Goal: Task Accomplishment & Management: Complete application form

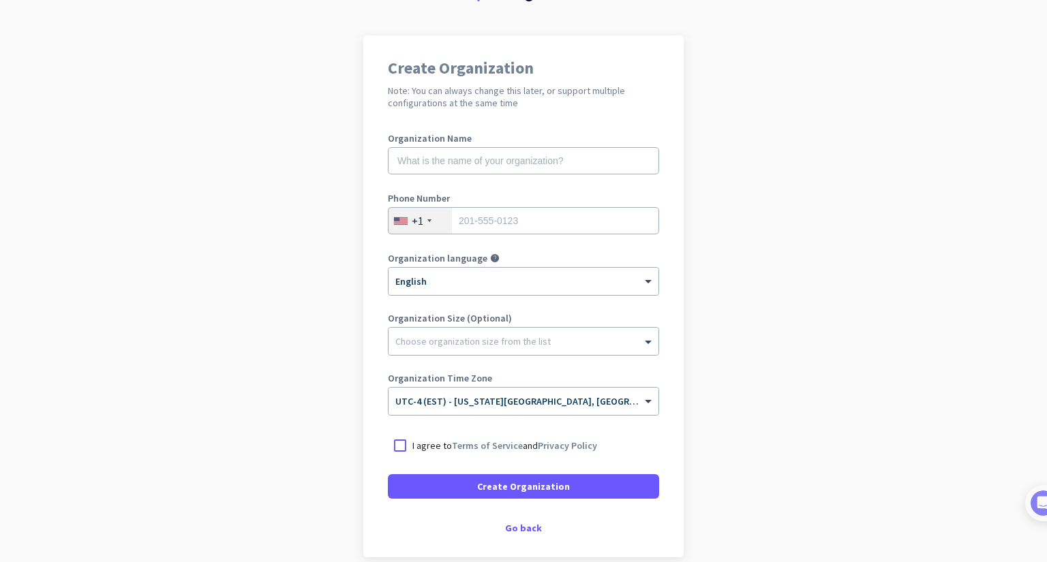
scroll to position [138, 0]
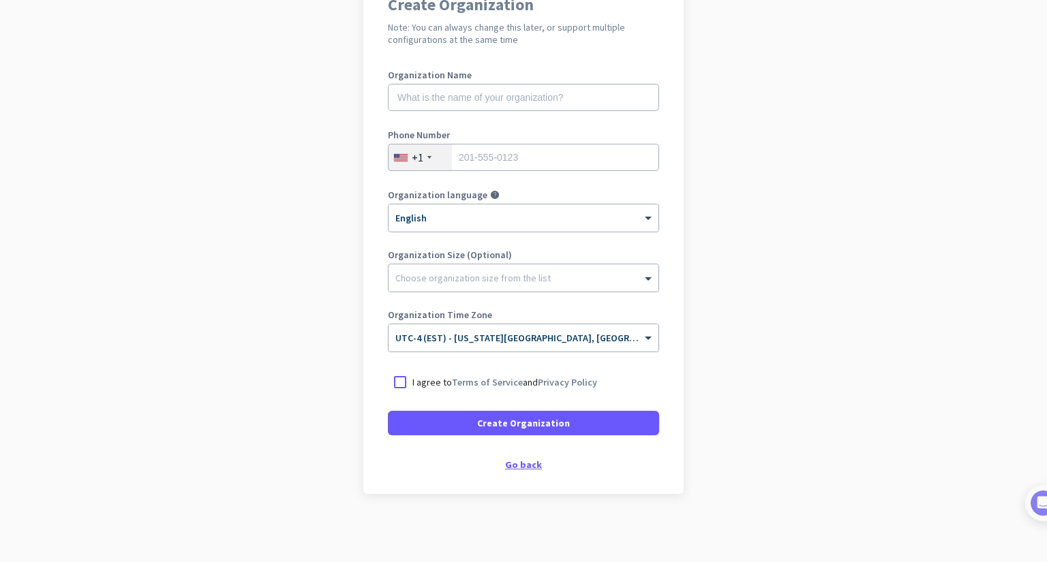
click at [516, 461] on div "Go back" at bounding box center [523, 465] width 271 height 10
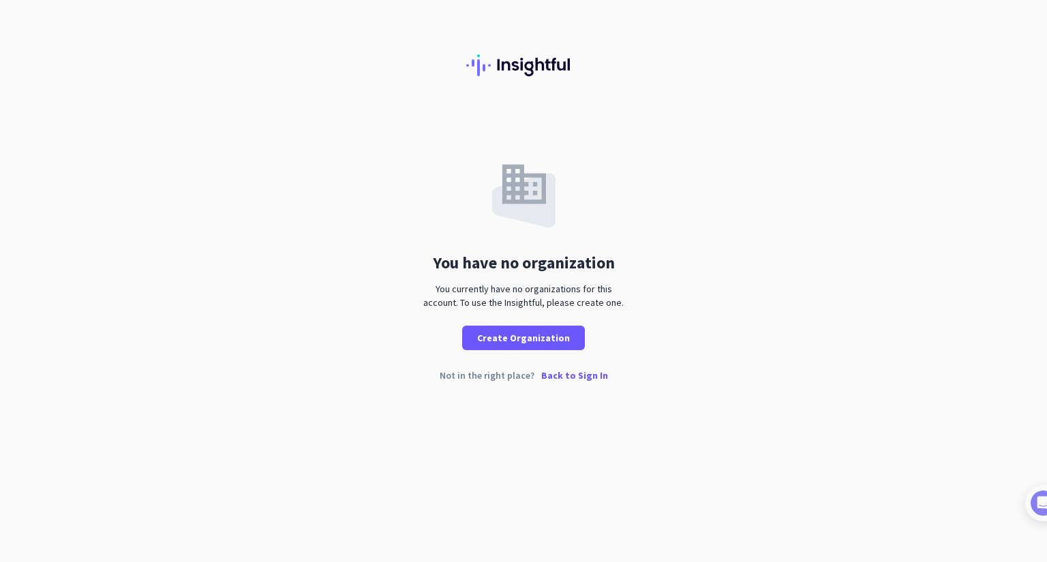
click at [575, 371] on p "Back to Sign In" at bounding box center [574, 376] width 67 height 10
